Goal: Information Seeking & Learning: Learn about a topic

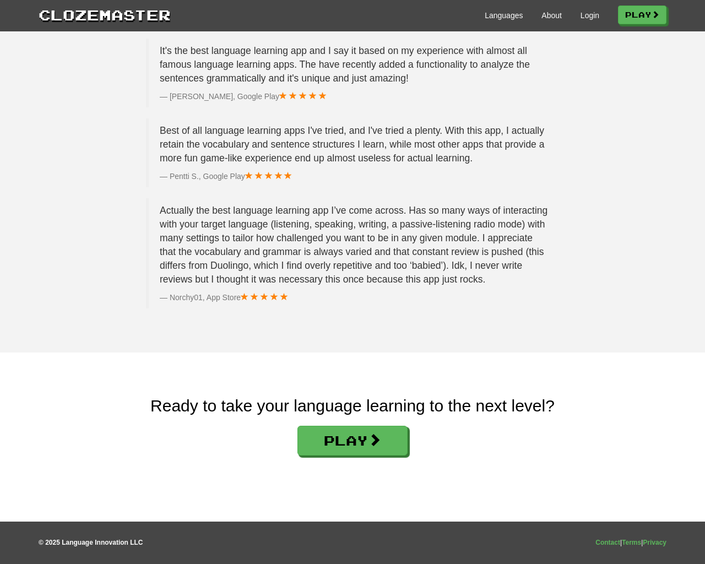
scroll to position [1656, 0]
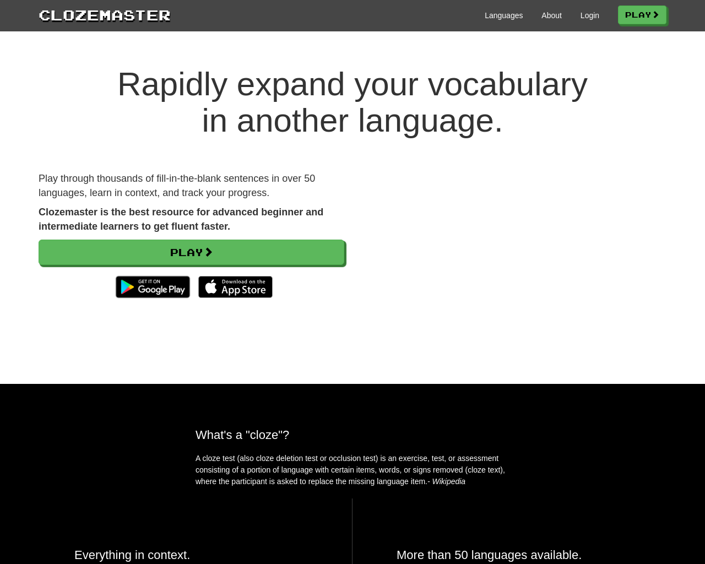
scroll to position [1656, 0]
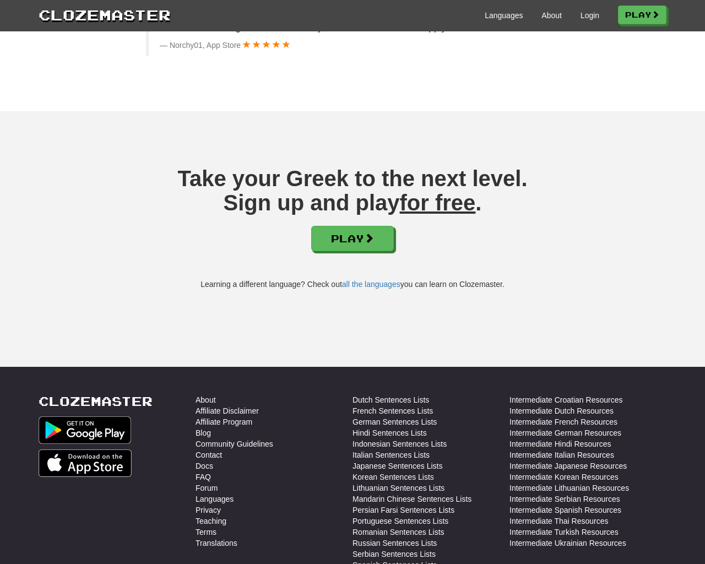
scroll to position [1823, 0]
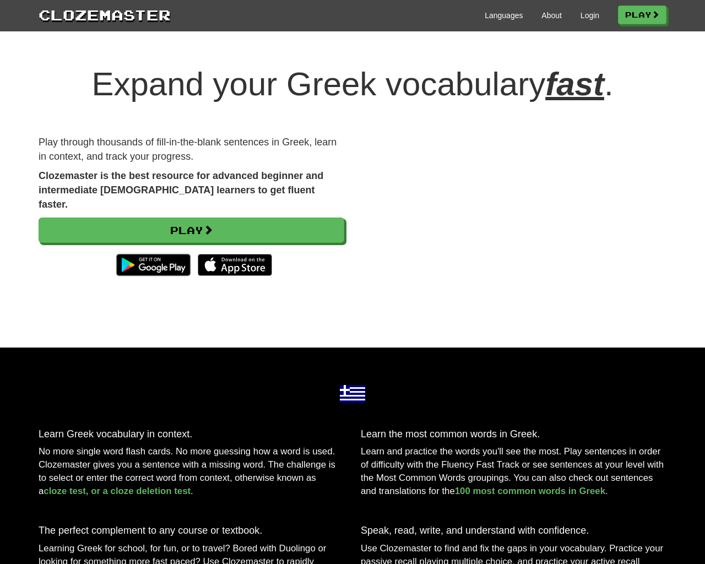
scroll to position [1823, 0]
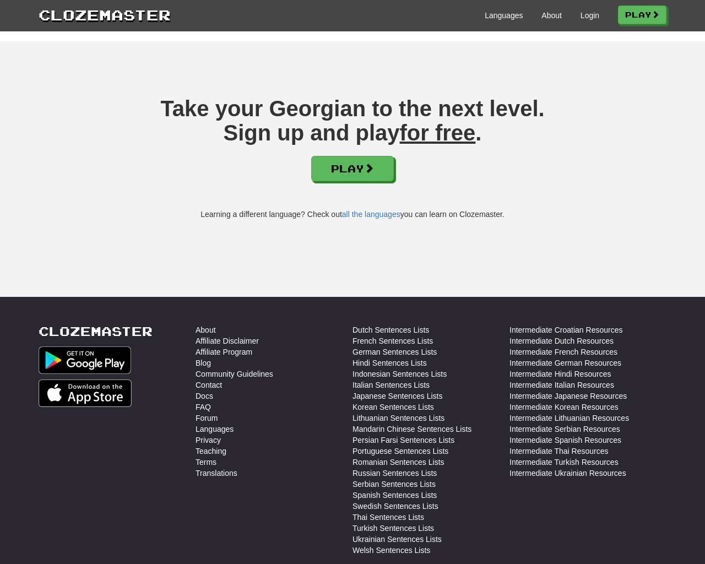
scroll to position [1491, 0]
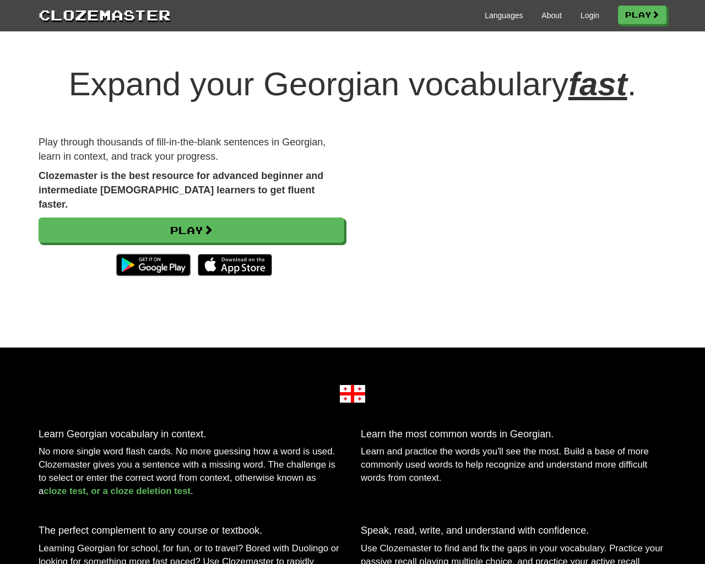
scroll to position [1491, 0]
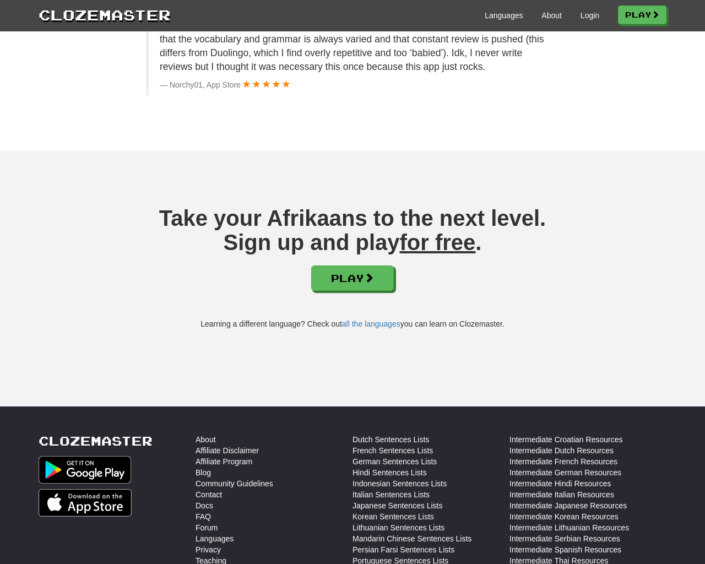
scroll to position [1602, 0]
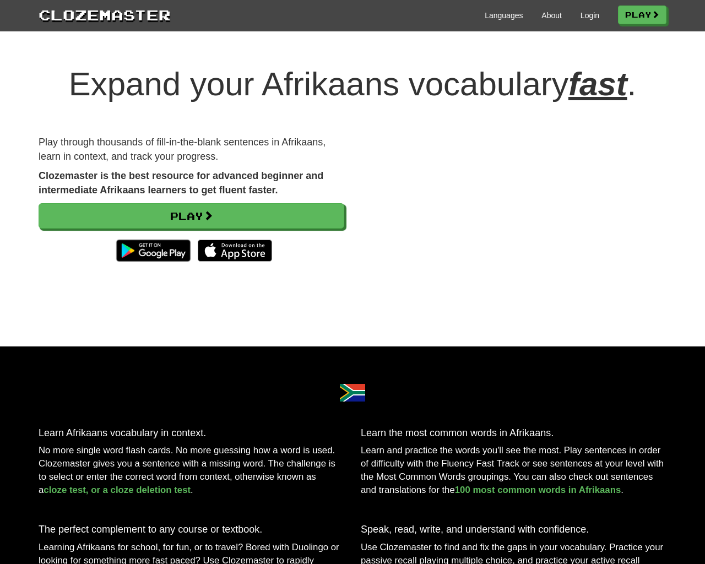
scroll to position [1602, 0]
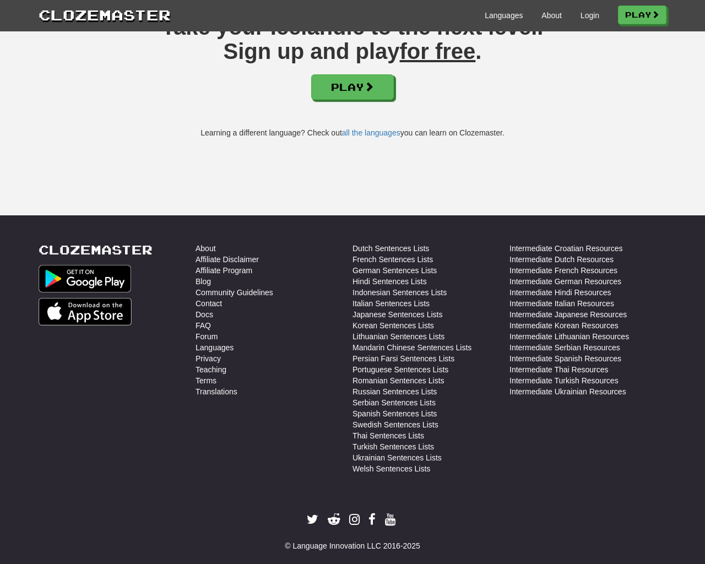
scroll to position [1686, 0]
